Goal: Check status: Check status

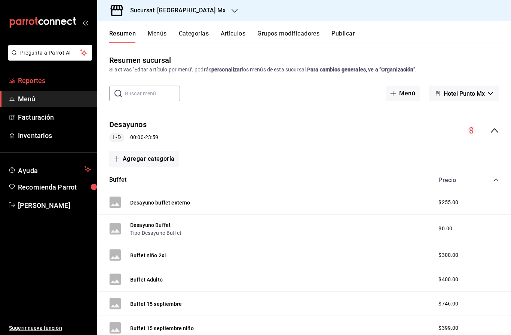
scroll to position [19, 0]
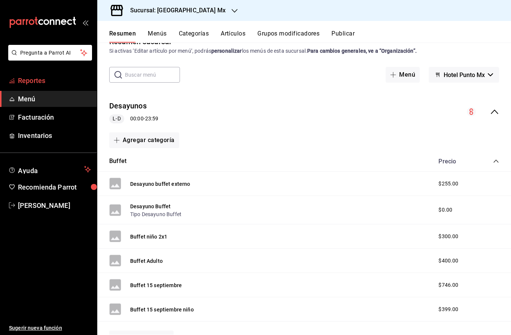
click at [53, 82] on span "Reportes" at bounding box center [54, 81] width 73 height 10
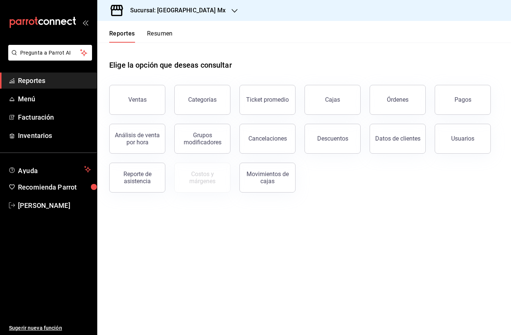
click at [142, 116] on div "Análisis de venta por hora" at bounding box center [132, 134] width 65 height 39
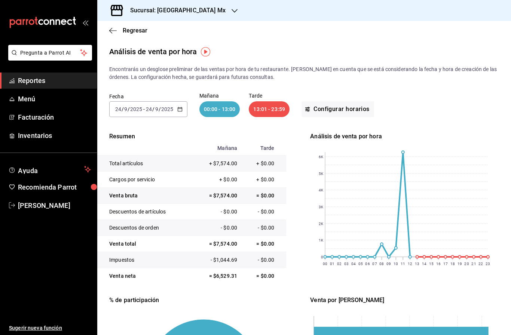
click at [49, 83] on span "Reportes" at bounding box center [54, 81] width 73 height 10
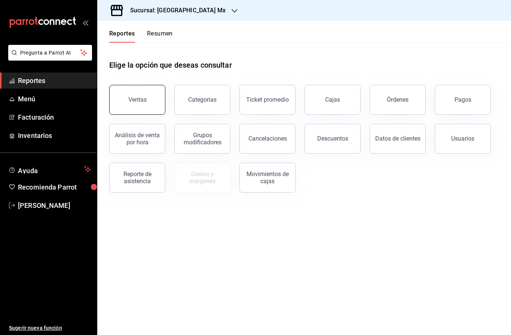
click at [149, 113] on button "Ventas" at bounding box center [137, 100] width 56 height 30
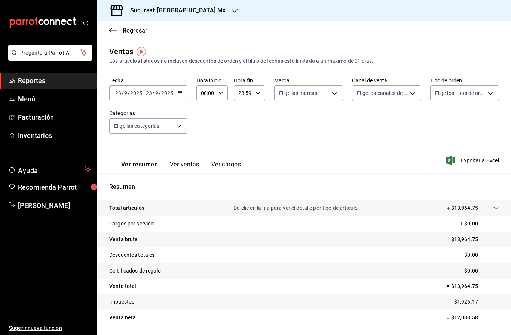
click at [162, 96] on input "2025" at bounding box center [167, 93] width 13 height 6
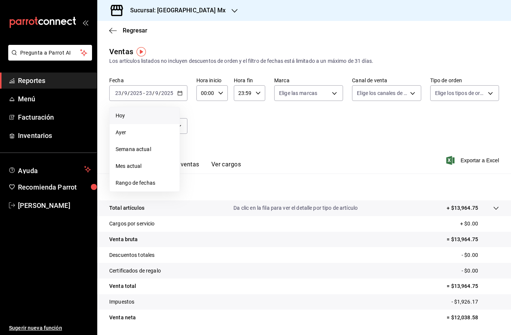
click at [135, 116] on span "Hoy" at bounding box center [145, 116] width 58 height 8
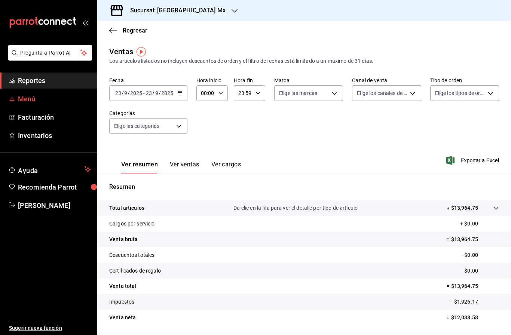
click at [38, 100] on span "Menú" at bounding box center [54, 99] width 73 height 10
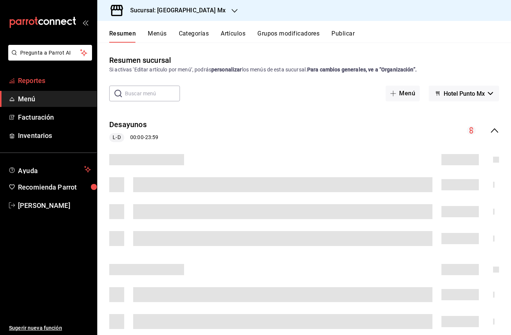
click at [50, 79] on span "Reportes" at bounding box center [54, 81] width 73 height 10
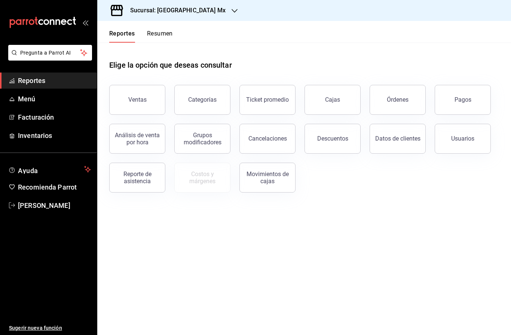
click at [146, 101] on button "Ventas" at bounding box center [137, 100] width 56 height 30
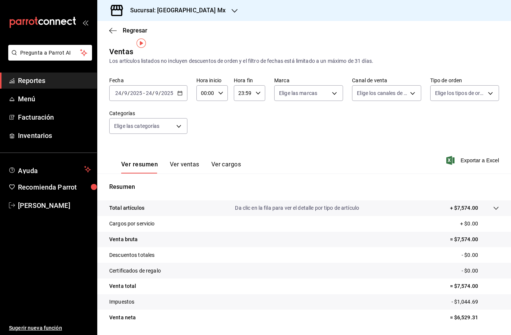
scroll to position [27, 0]
